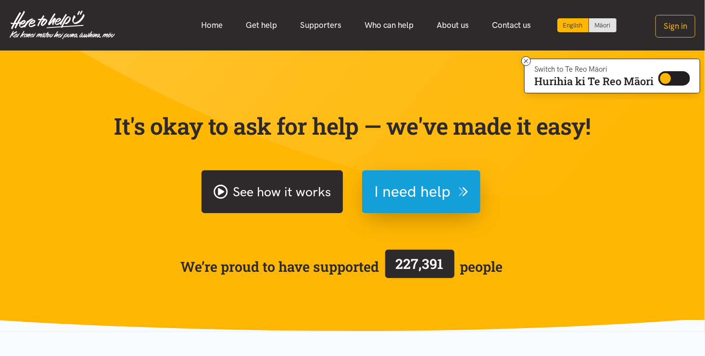
click at [289, 192] on link "See how it works" at bounding box center [271, 191] width 141 height 43
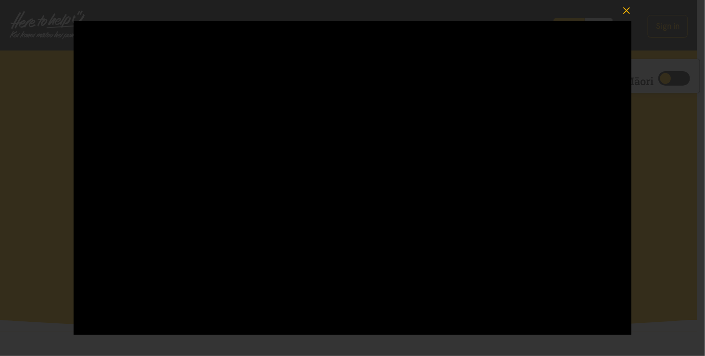
click at [623, 10] on icon "button" at bounding box center [626, 10] width 13 height 13
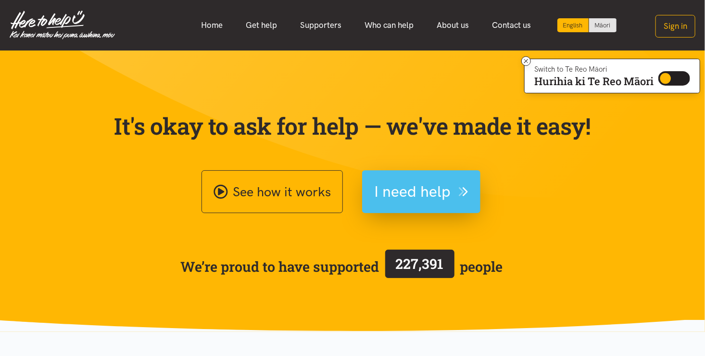
click at [449, 196] on span "I need help" at bounding box center [412, 191] width 76 height 25
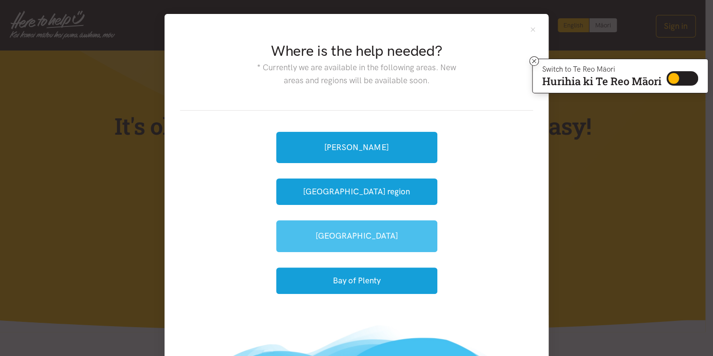
click at [359, 248] on link "[GEOGRAPHIC_DATA]" at bounding box center [356, 235] width 161 height 31
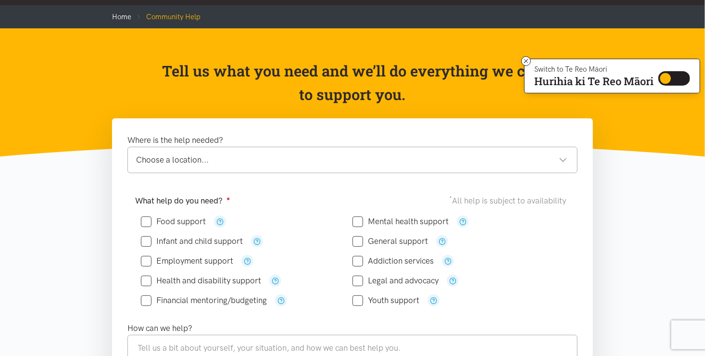
scroll to position [70, 0]
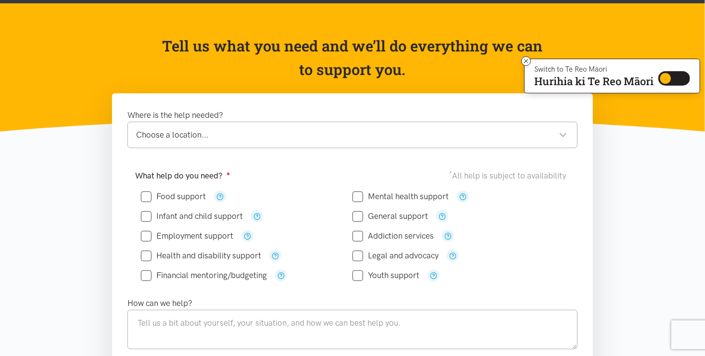
click at [149, 274] on input "Financial mentoring/budgeting" at bounding box center [204, 275] width 126 height 8
checkbox input "true"
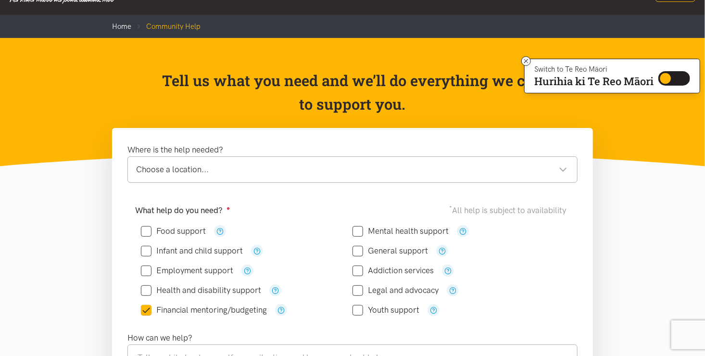
scroll to position [0, 0]
